Goal: Find specific page/section: Find specific page/section

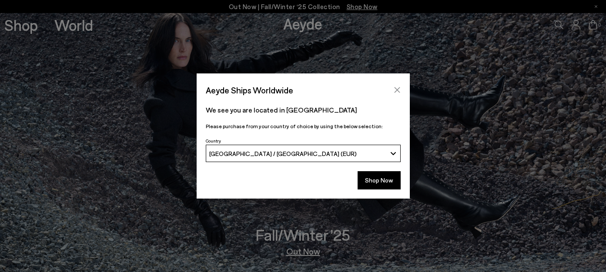
click at [397, 89] on icon "Close" at bounding box center [396, 90] width 7 height 7
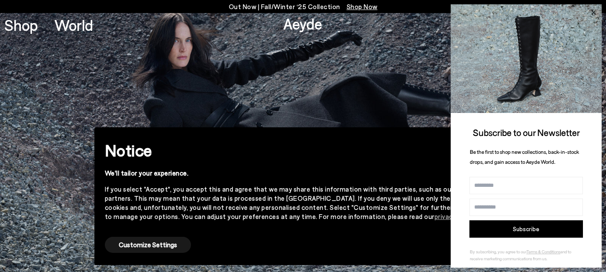
click at [594, 16] on icon at bounding box center [592, 12] width 11 height 11
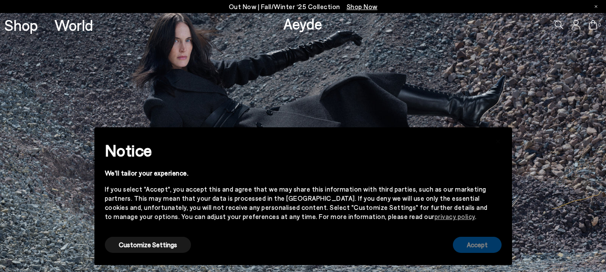
click at [470, 244] on button "Accept" at bounding box center [477, 245] width 49 height 16
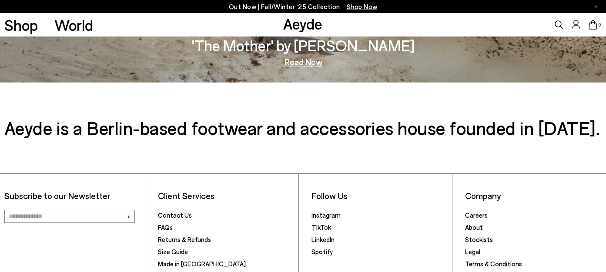
scroll to position [1309, 0]
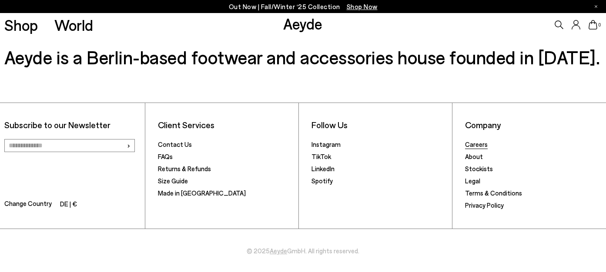
click at [476, 141] on link "Careers" at bounding box center [476, 144] width 23 height 8
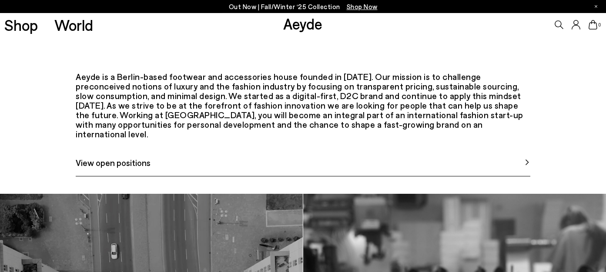
scroll to position [445, 0]
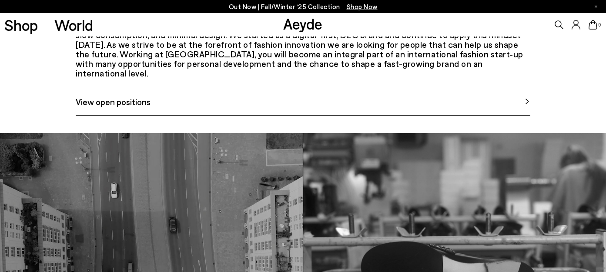
click at [145, 108] on span "View open positions" at bounding box center [113, 101] width 75 height 13
